Goal: Transaction & Acquisition: Purchase product/service

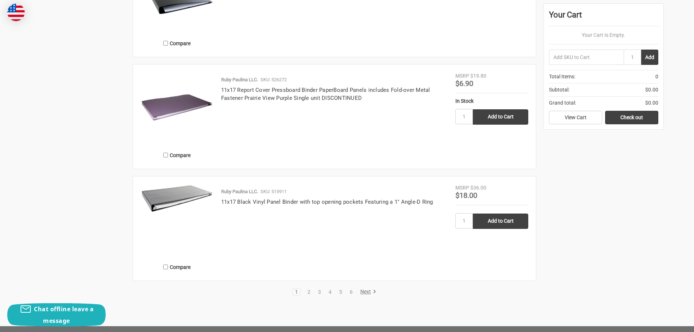
scroll to position [1639, 0]
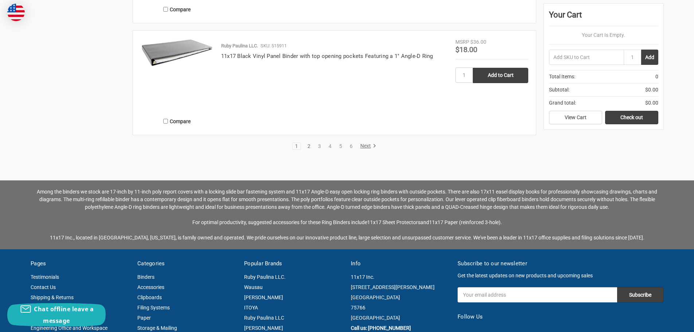
click at [311, 145] on link "2" at bounding box center [309, 145] width 8 height 5
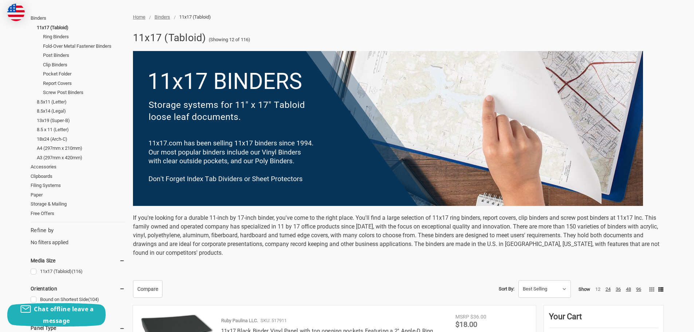
scroll to position [255, 0]
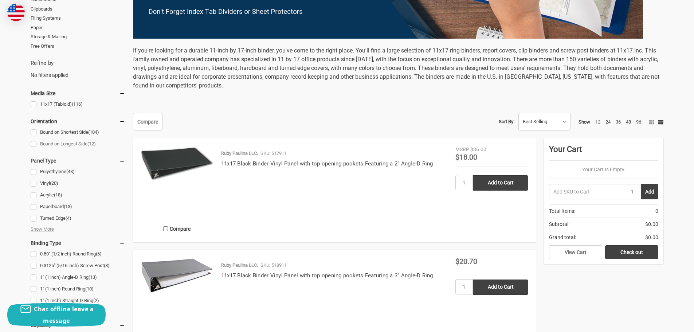
click at [49, 142] on link "Bound on Longest Side (12)" at bounding box center [78, 144] width 94 height 10
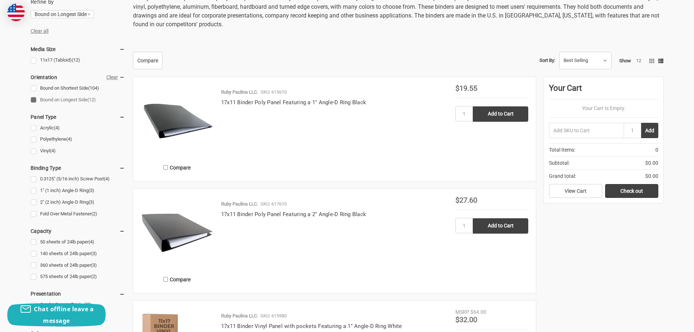
scroll to position [328, 0]
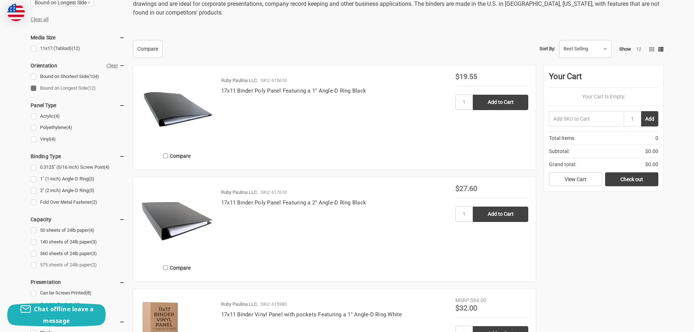
click at [66, 264] on link "575 sheets of 24lb paper (2)" at bounding box center [78, 265] width 94 height 10
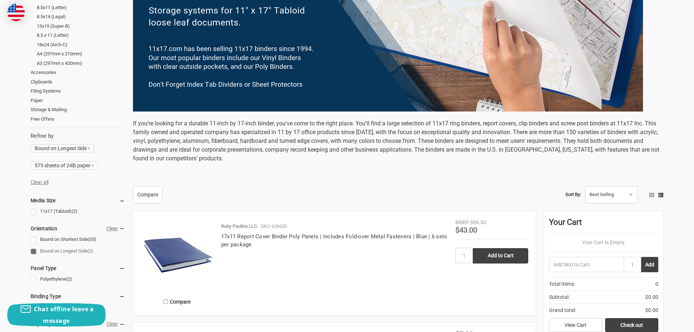
scroll to position [291, 0]
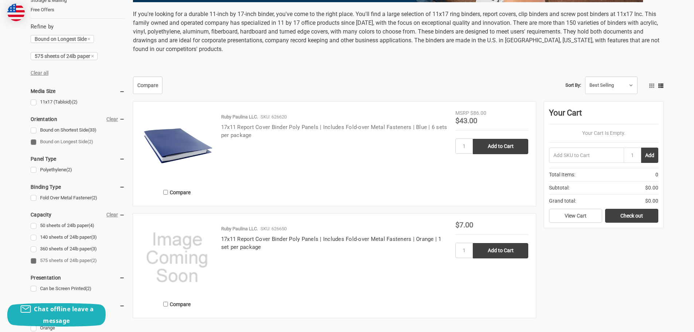
click at [287, 125] on link "17x11 Report Cover Binder Poly Panels | Includes Fold-over Metal Fasteners | Bl…" at bounding box center [334, 131] width 226 height 15
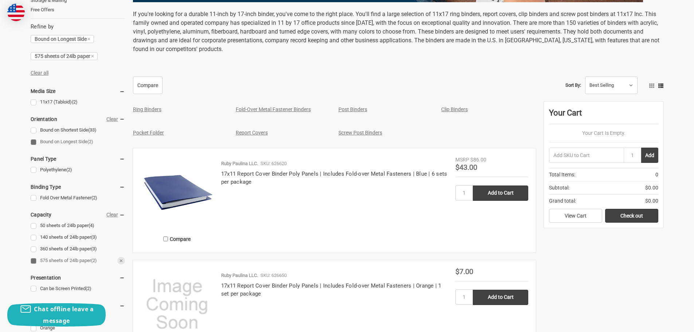
click at [47, 259] on link "575 sheets of 24lb paper (2)" at bounding box center [78, 261] width 94 height 10
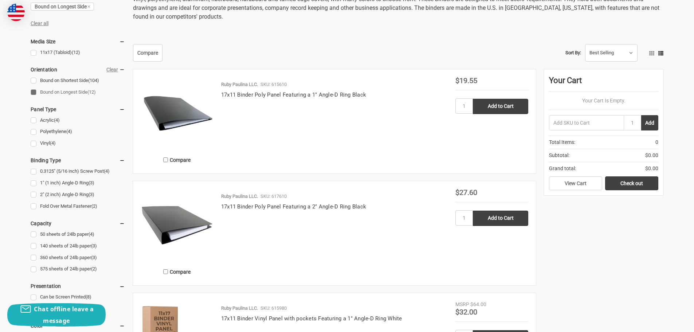
scroll to position [328, 0]
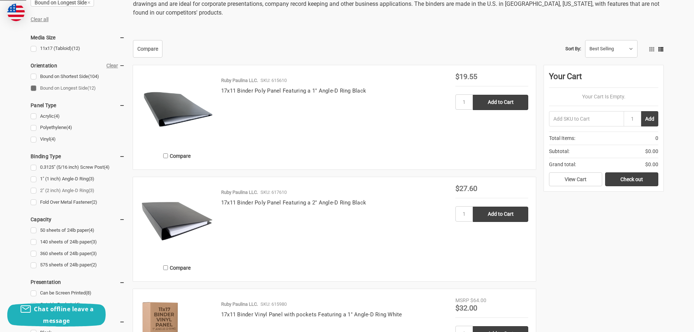
click at [56, 187] on link "2" (2 inch) Angle-D Ring (3)" at bounding box center [78, 191] width 94 height 10
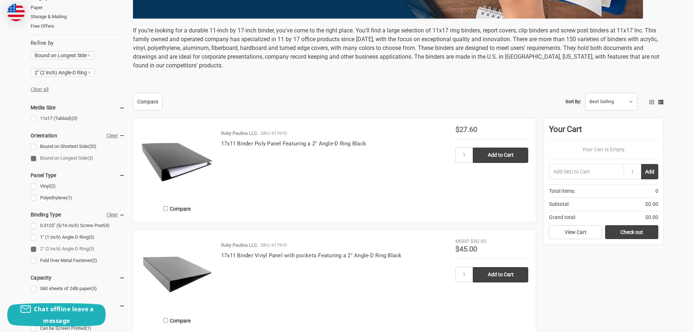
scroll to position [291, 0]
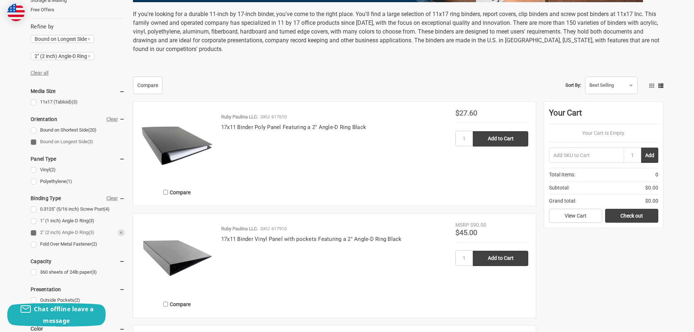
click at [70, 230] on link "2" (2 inch) Angle-D Ring (3)" at bounding box center [78, 233] width 94 height 10
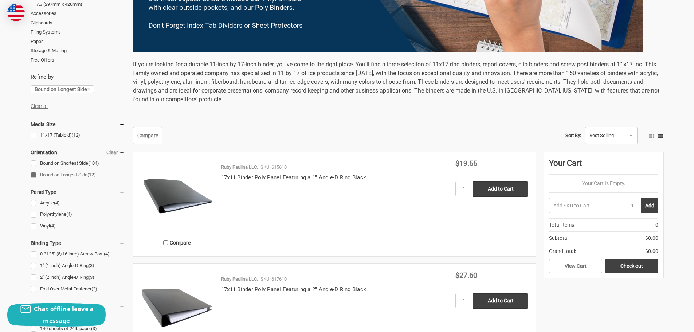
scroll to position [328, 0]
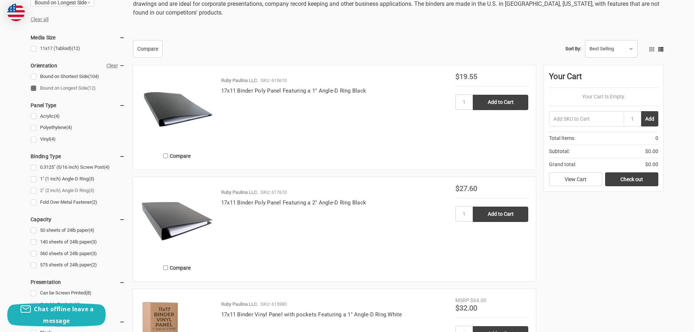
click at [80, 190] on link "2" (2 inch) Angle-D Ring (3)" at bounding box center [78, 191] width 94 height 10
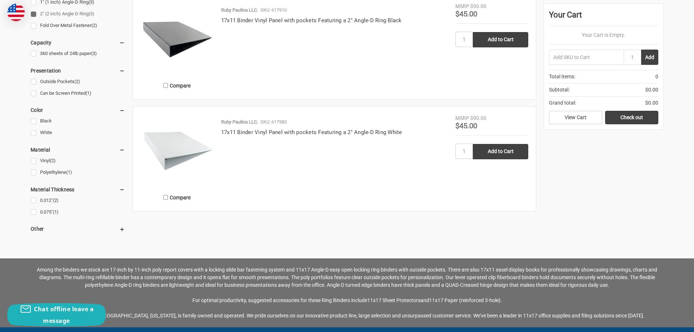
scroll to position [473, 0]
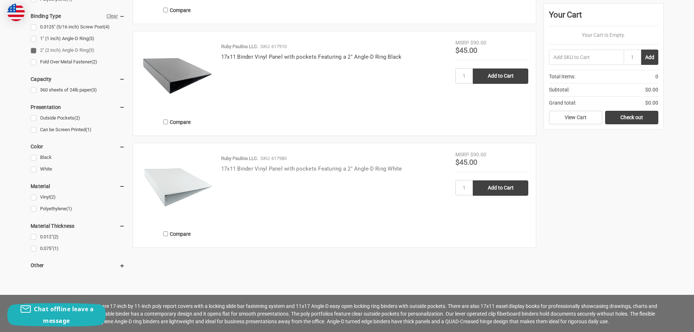
click at [334, 167] on link "17x11 Binder Vinyl Panel with pockets Featuring a 2" Angle-D Ring White" at bounding box center [311, 168] width 181 height 7
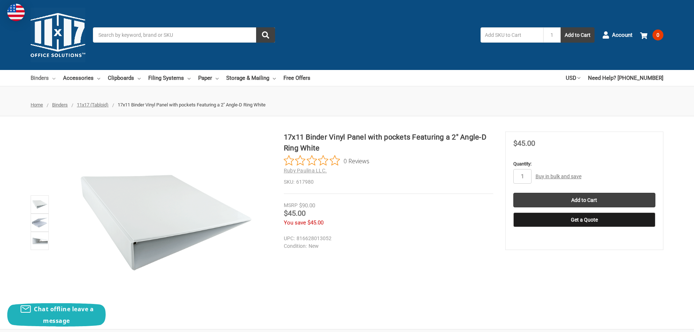
click at [31, 75] on link "Binders" at bounding box center [43, 78] width 25 height 16
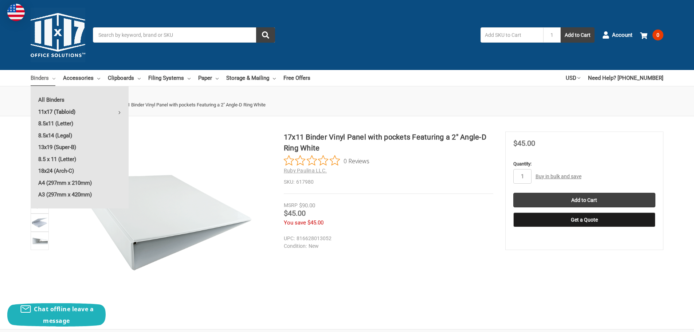
click at [51, 108] on link "11x17 (Tabloid)" at bounding box center [80, 112] width 98 height 12
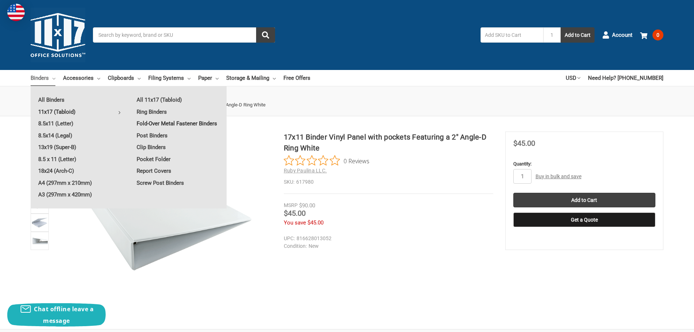
click at [145, 126] on link "Fold-Over Metal Fastener Binders" at bounding box center [178, 124] width 98 height 12
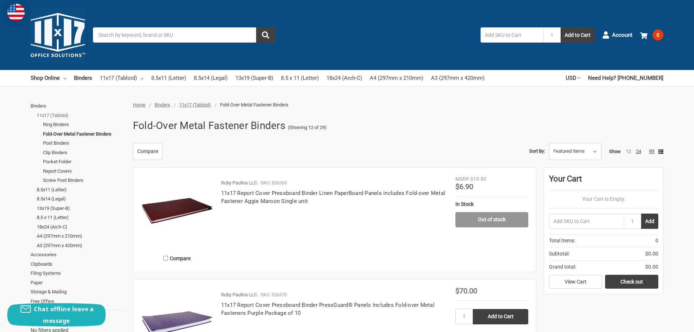
click at [53, 114] on link "11x17 (Tabloid)" at bounding box center [81, 115] width 88 height 9
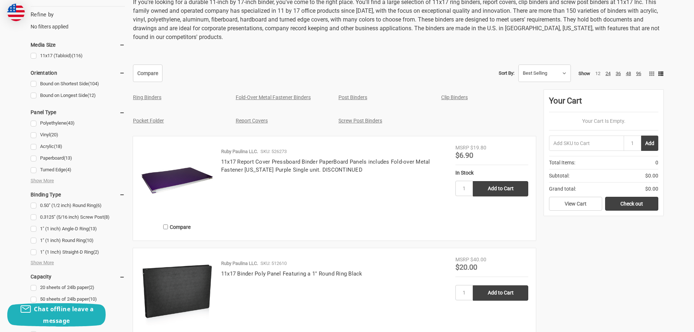
scroll to position [291, 0]
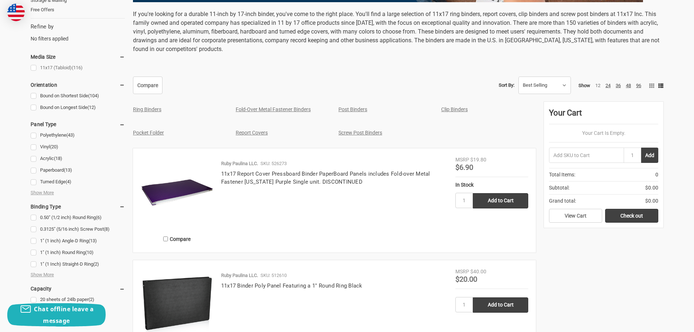
click at [44, 68] on link "11x17 (Tabloid) (116)" at bounding box center [78, 68] width 94 height 10
